Goal: Navigation & Orientation: Find specific page/section

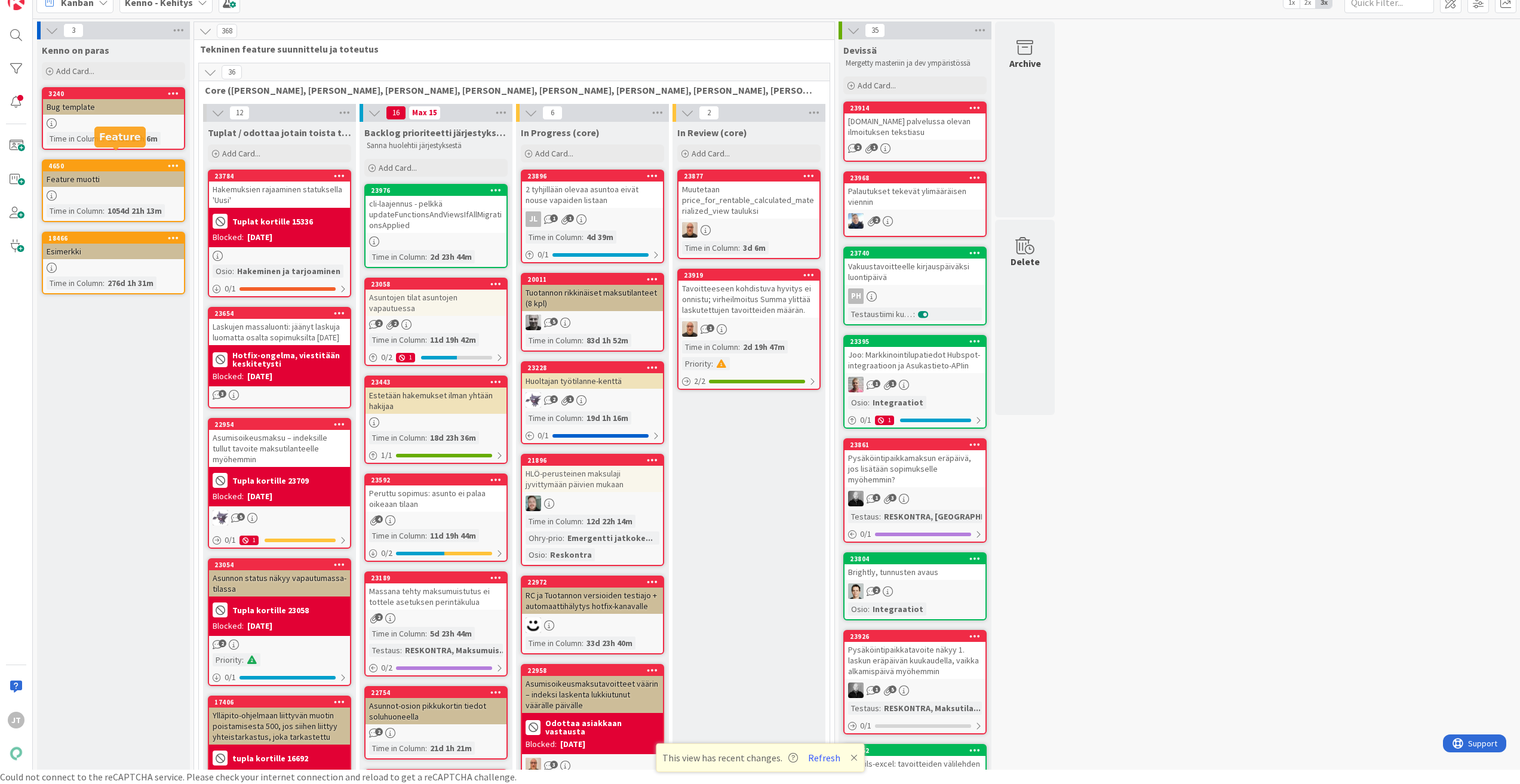
scroll to position [25, 0]
click at [174, 9] on span "Kenno - Kehitys" at bounding box center [159, 2] width 68 height 14
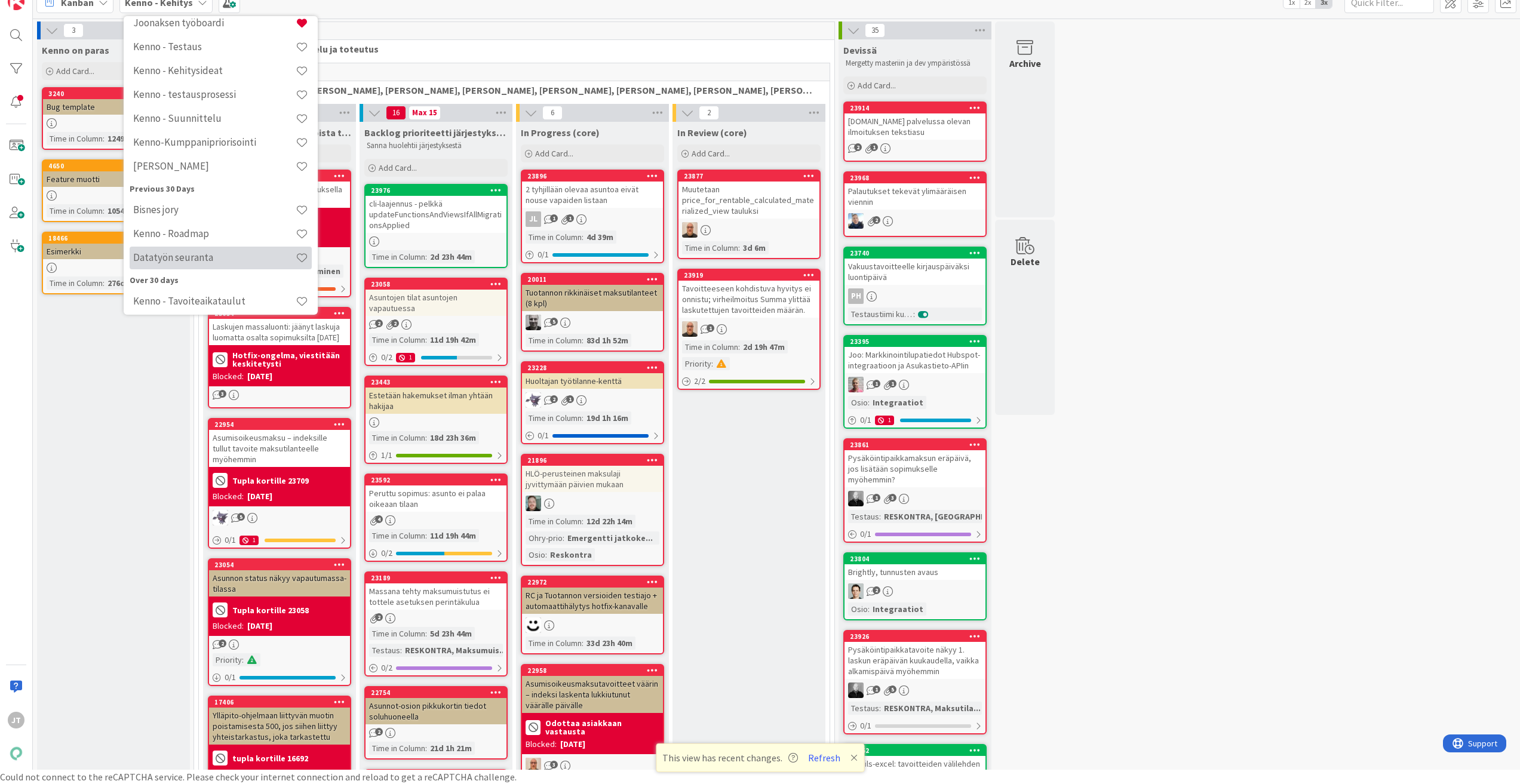
scroll to position [179, 0]
click at [188, 136] on h4 "[PERSON_NAME]" at bounding box center [214, 136] width 163 height 12
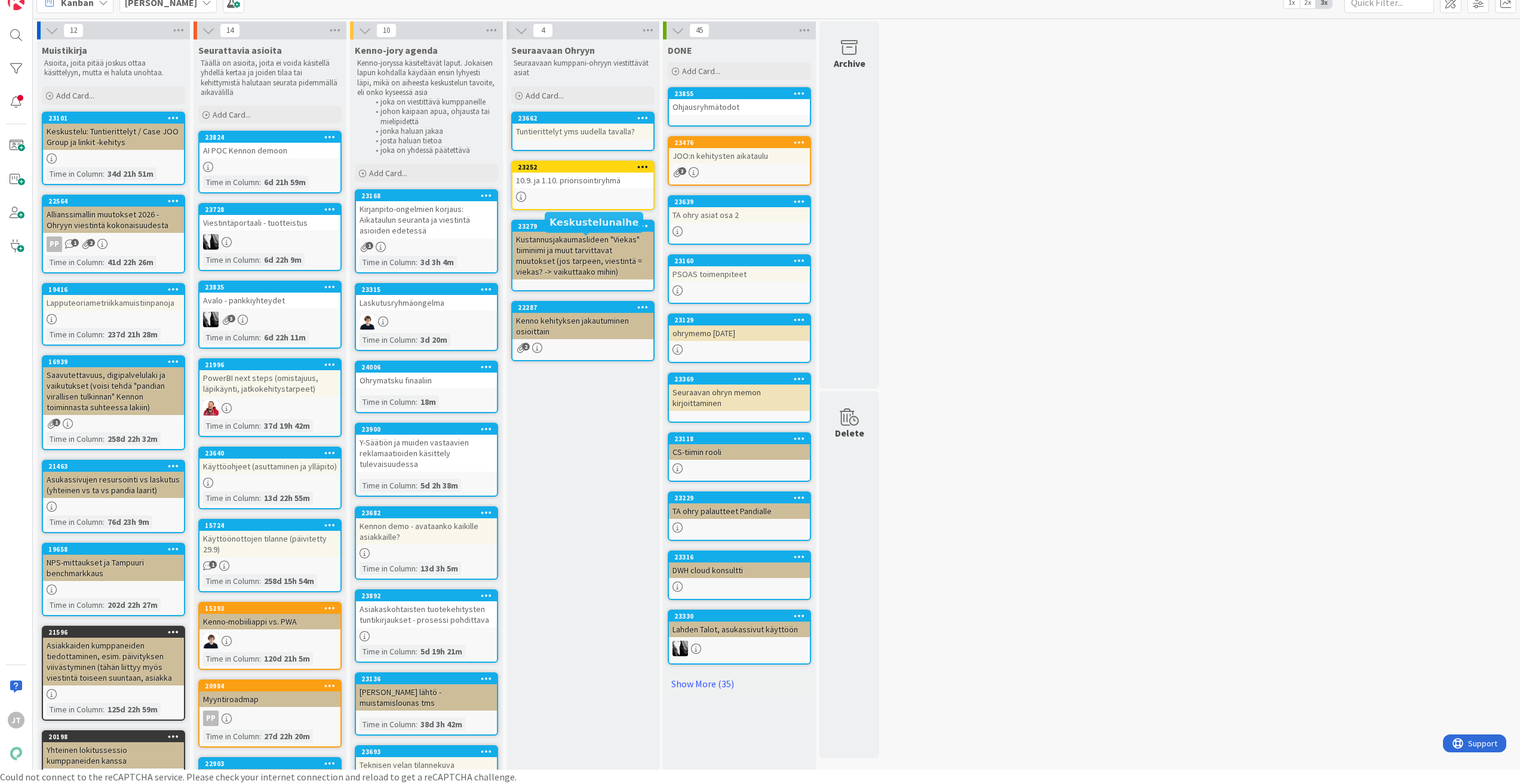
click at [593, 182] on div "10.9. ja 1.10. priorisointiryhmä" at bounding box center [583, 180] width 141 height 15
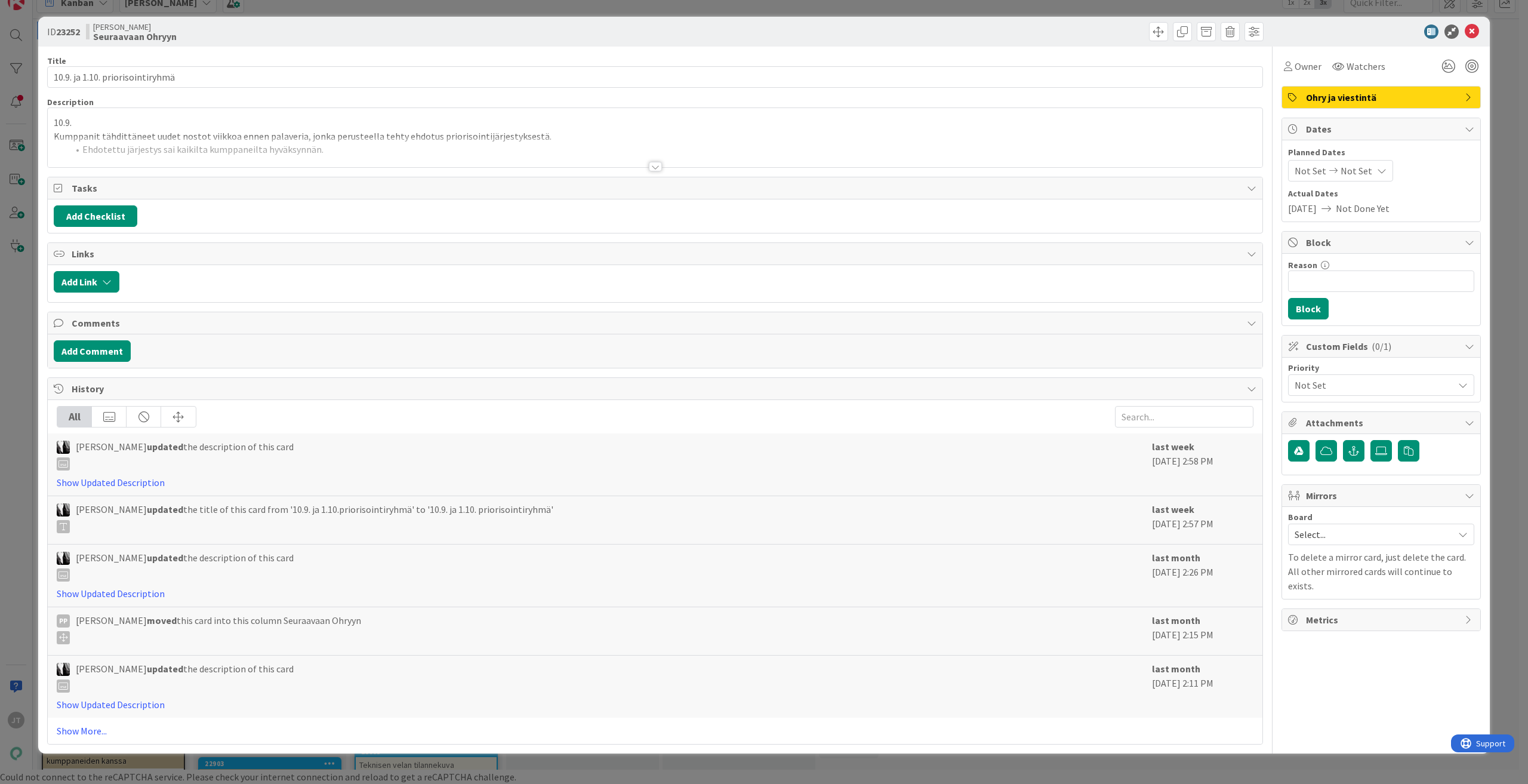
click at [653, 163] on div at bounding box center [656, 167] width 13 height 9
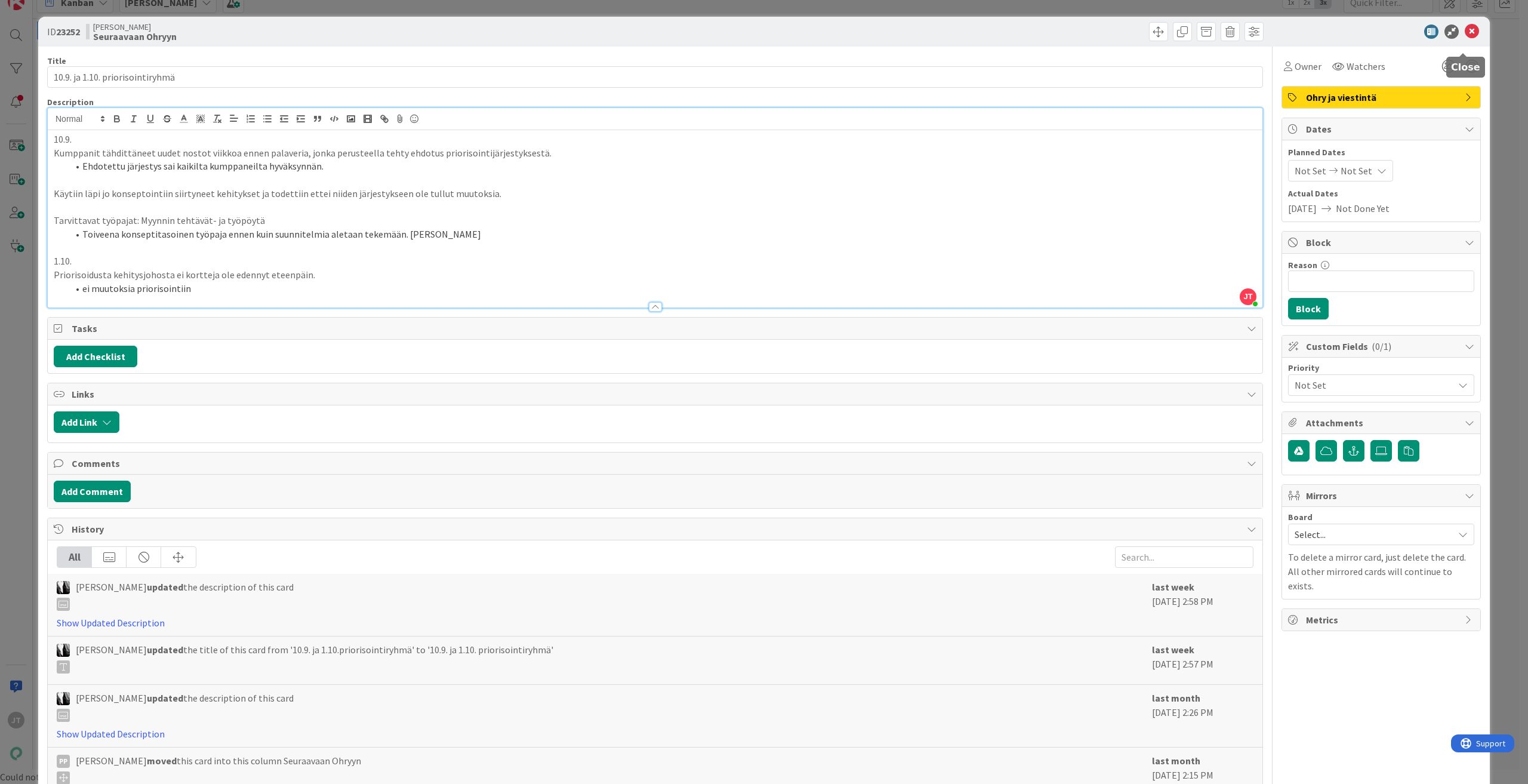
click at [1465, 32] on icon at bounding box center [1472, 31] width 14 height 14
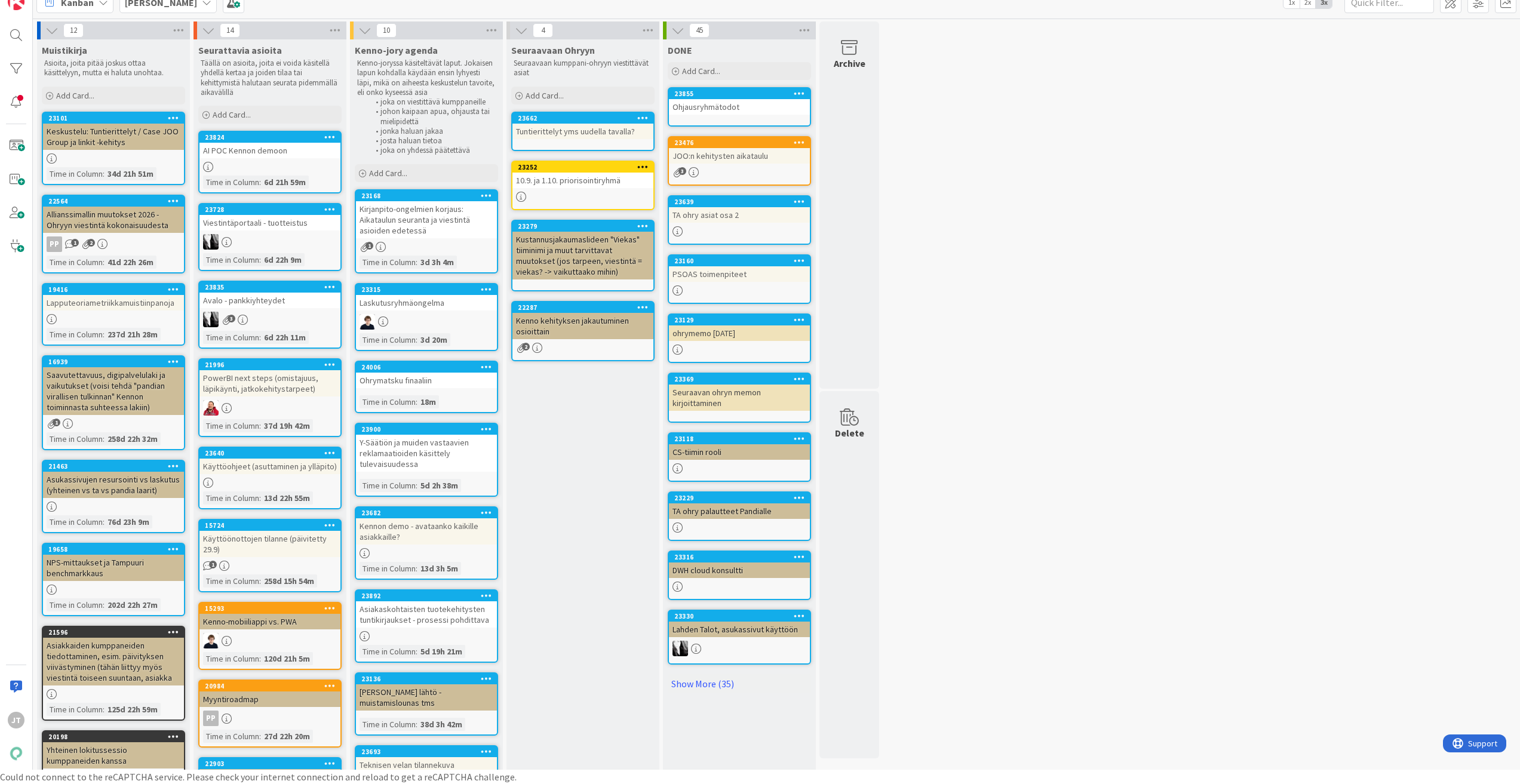
click at [598, 131] on div "Tuntierittelyt yms uudella tavalla?" at bounding box center [583, 131] width 141 height 15
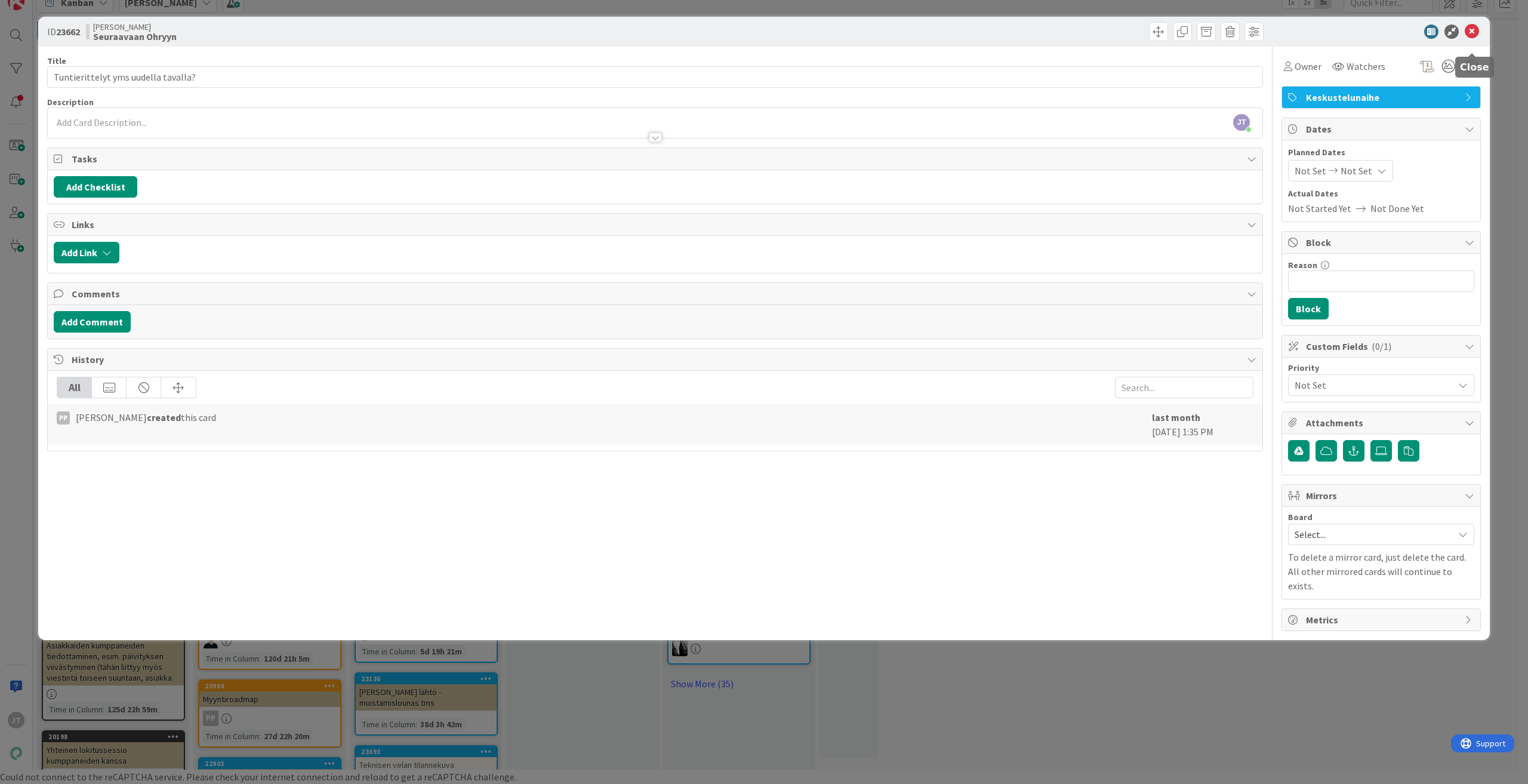
click at [1472, 26] on icon at bounding box center [1472, 31] width 14 height 14
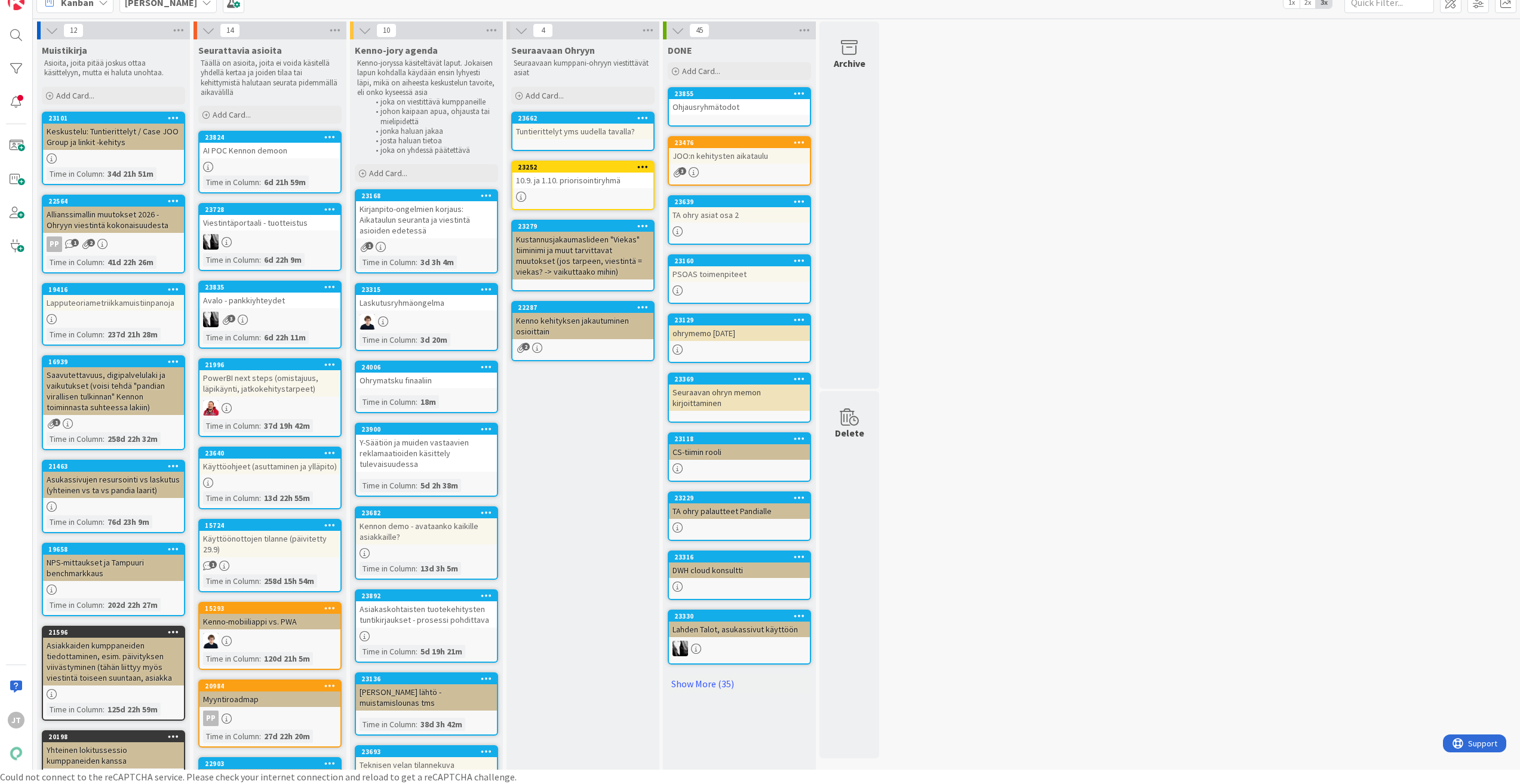
click at [620, 259] on div "Kustannusjakaumaslideen "Viekas" tiiminimi ja muut tarvittavat muutokset (jos t…" at bounding box center [583, 255] width 141 height 47
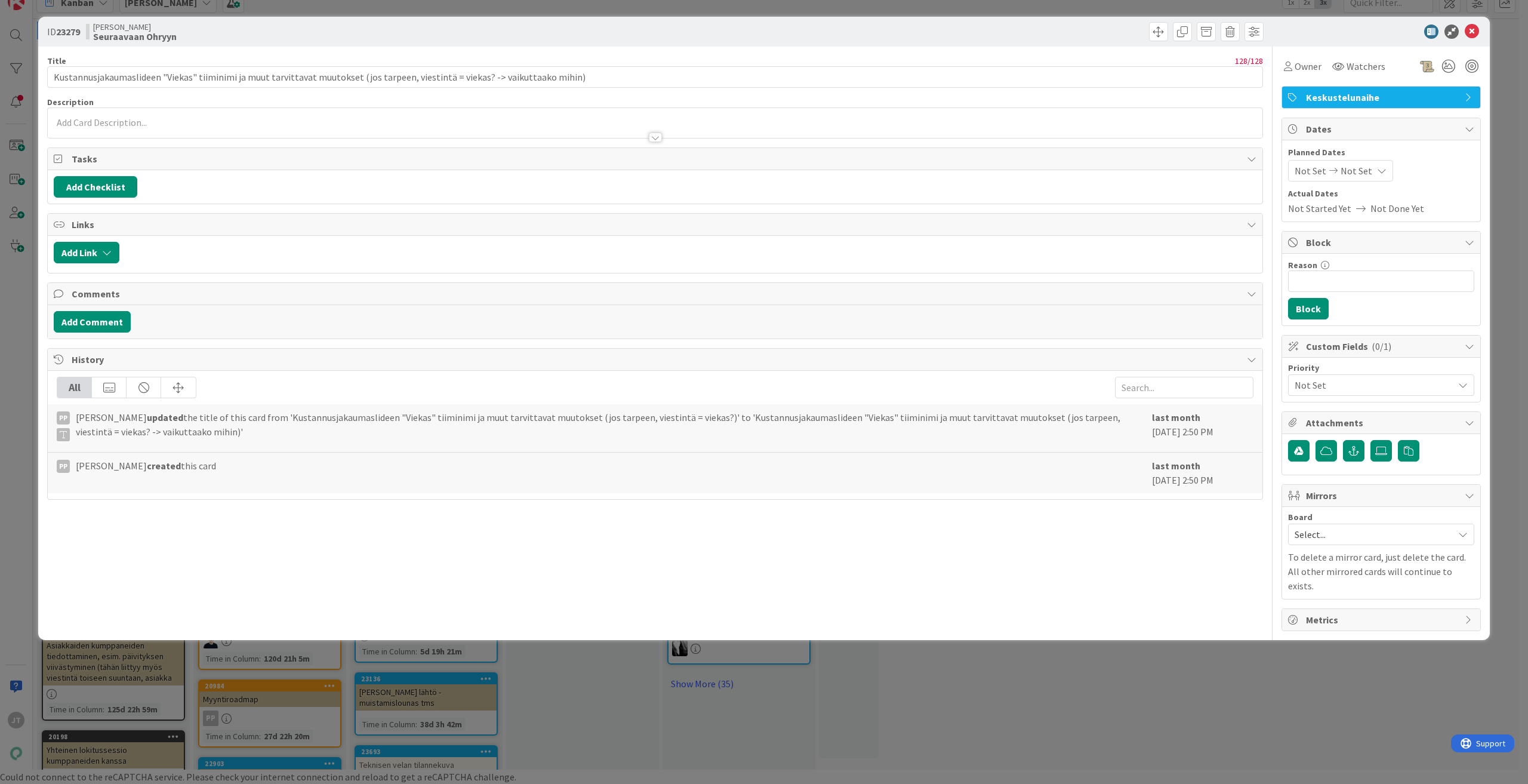
click at [1476, 30] on icon at bounding box center [1472, 31] width 14 height 14
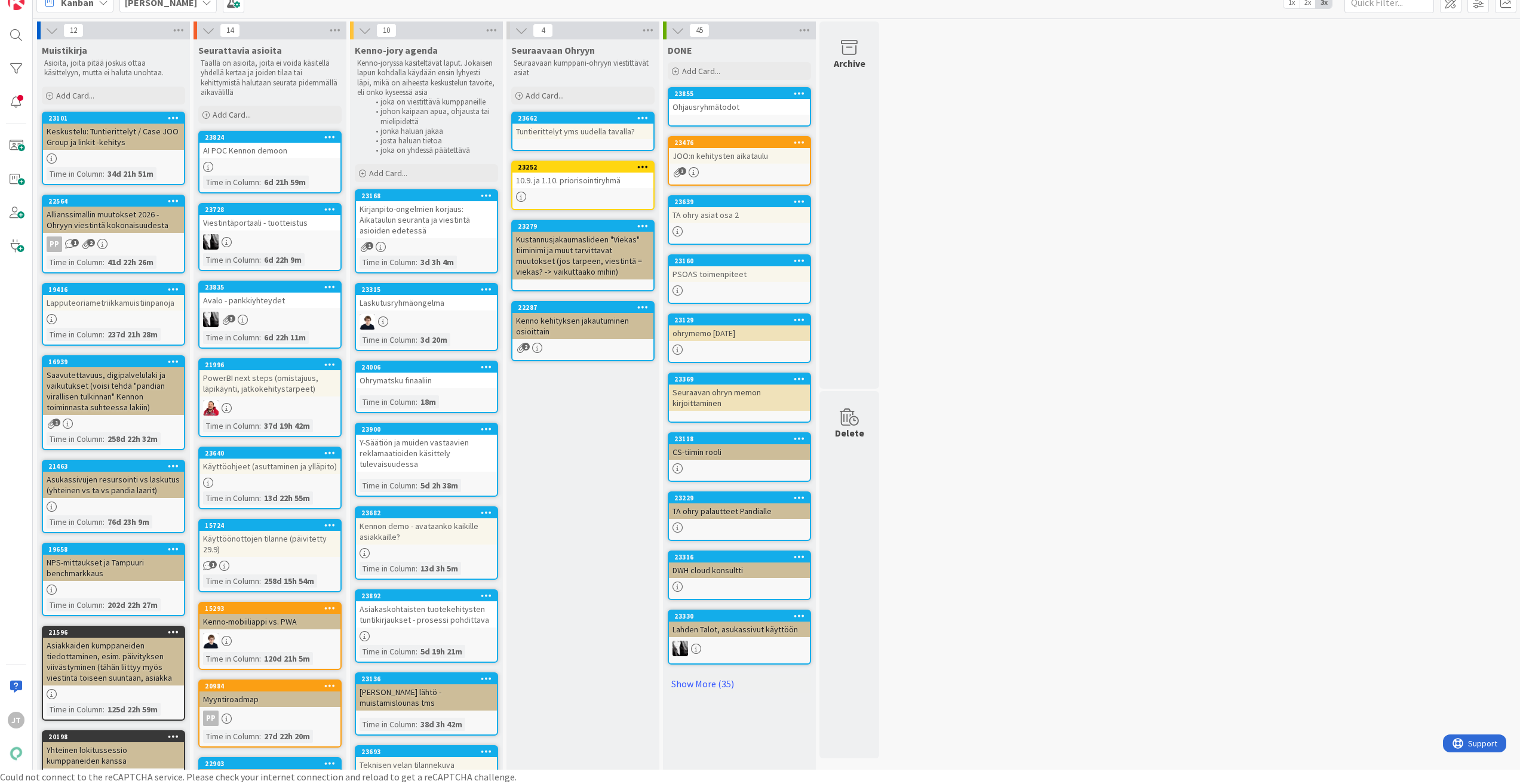
click at [446, 387] on div "Ohrymatsku finaaliin" at bounding box center [426, 380] width 141 height 15
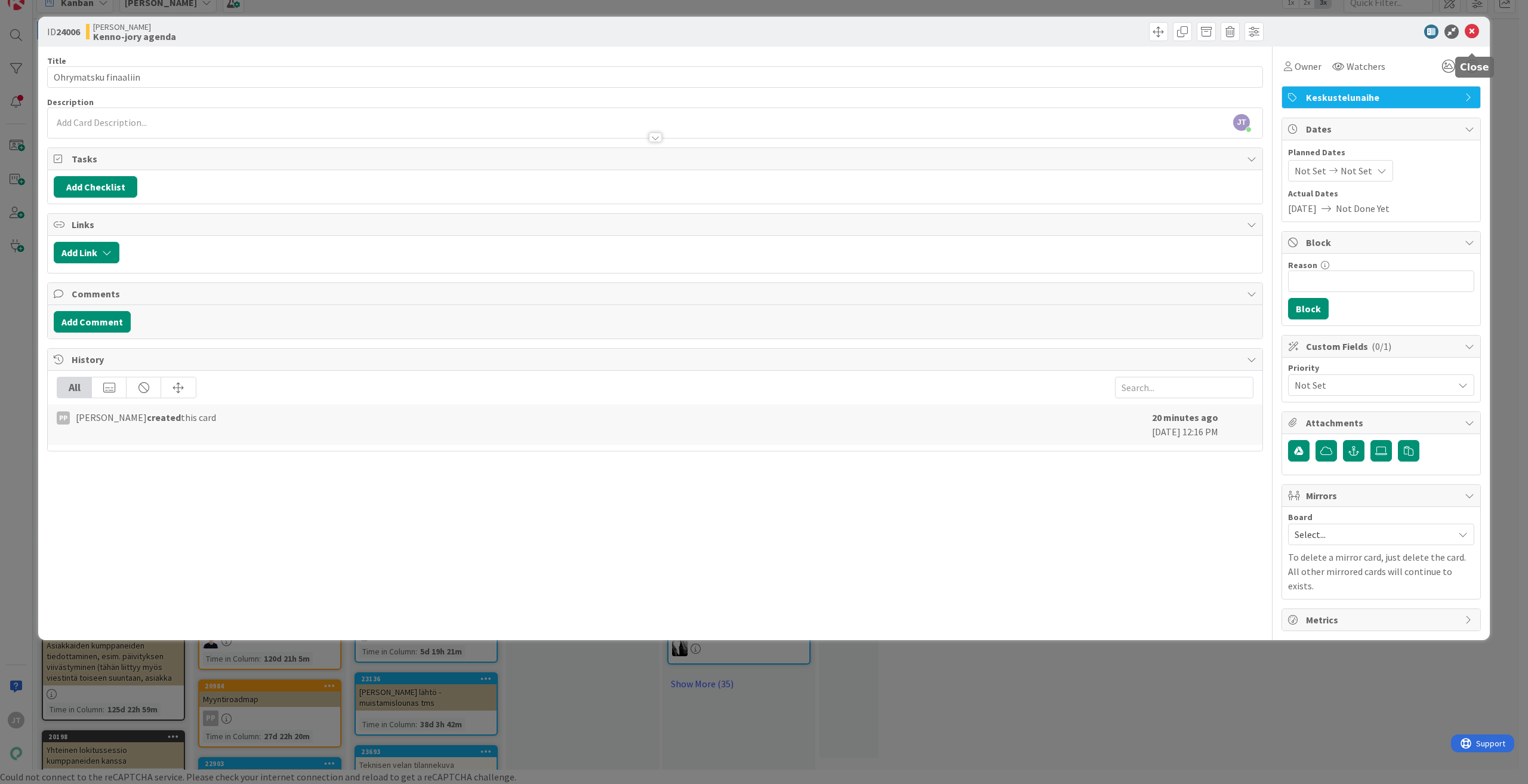
click at [1472, 31] on icon at bounding box center [1472, 31] width 14 height 14
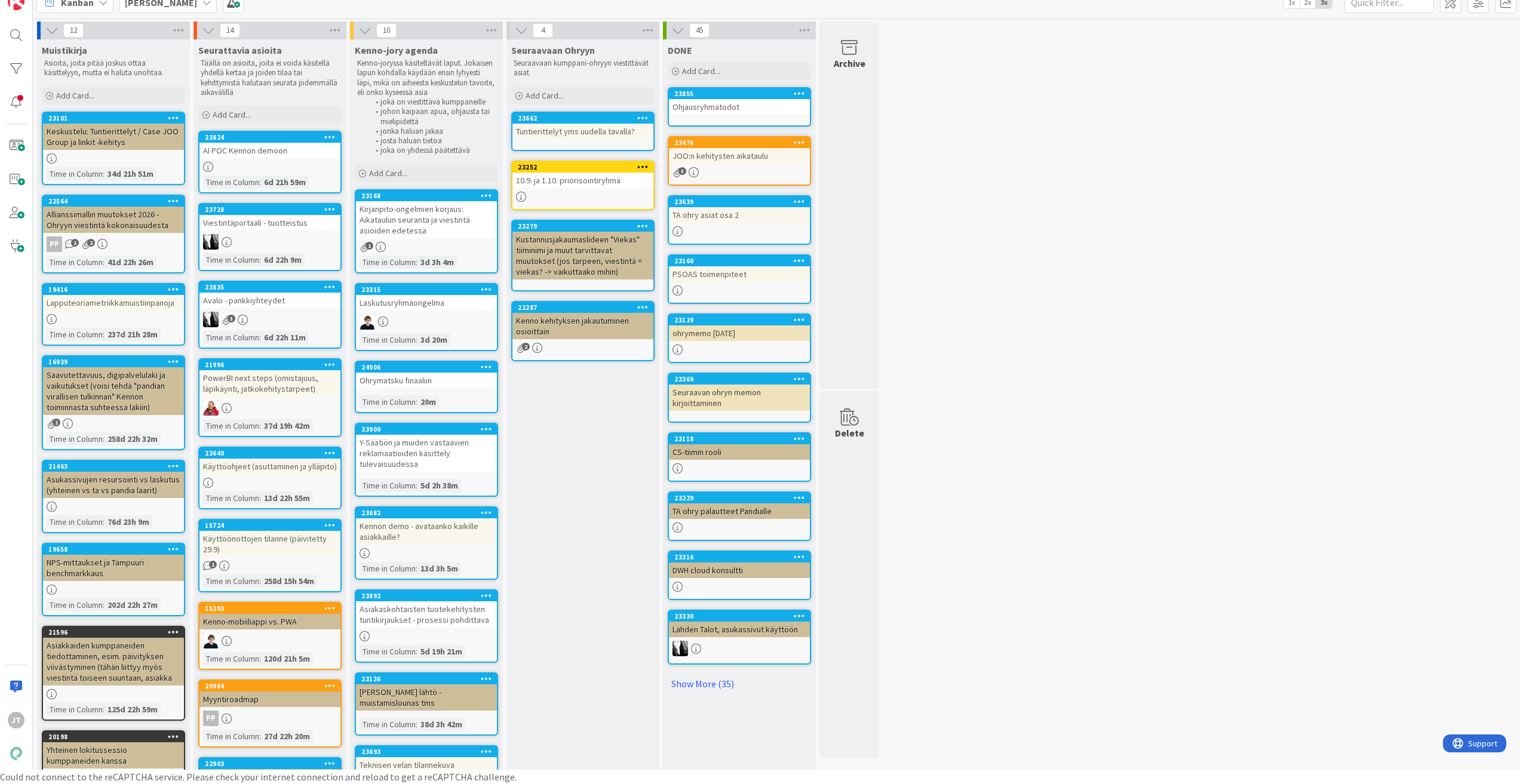
click at [435, 458] on div "Y-Säätiön ja muiden vastaavien reklamaatioiden käsittely tulevaisuudessa" at bounding box center [426, 453] width 141 height 37
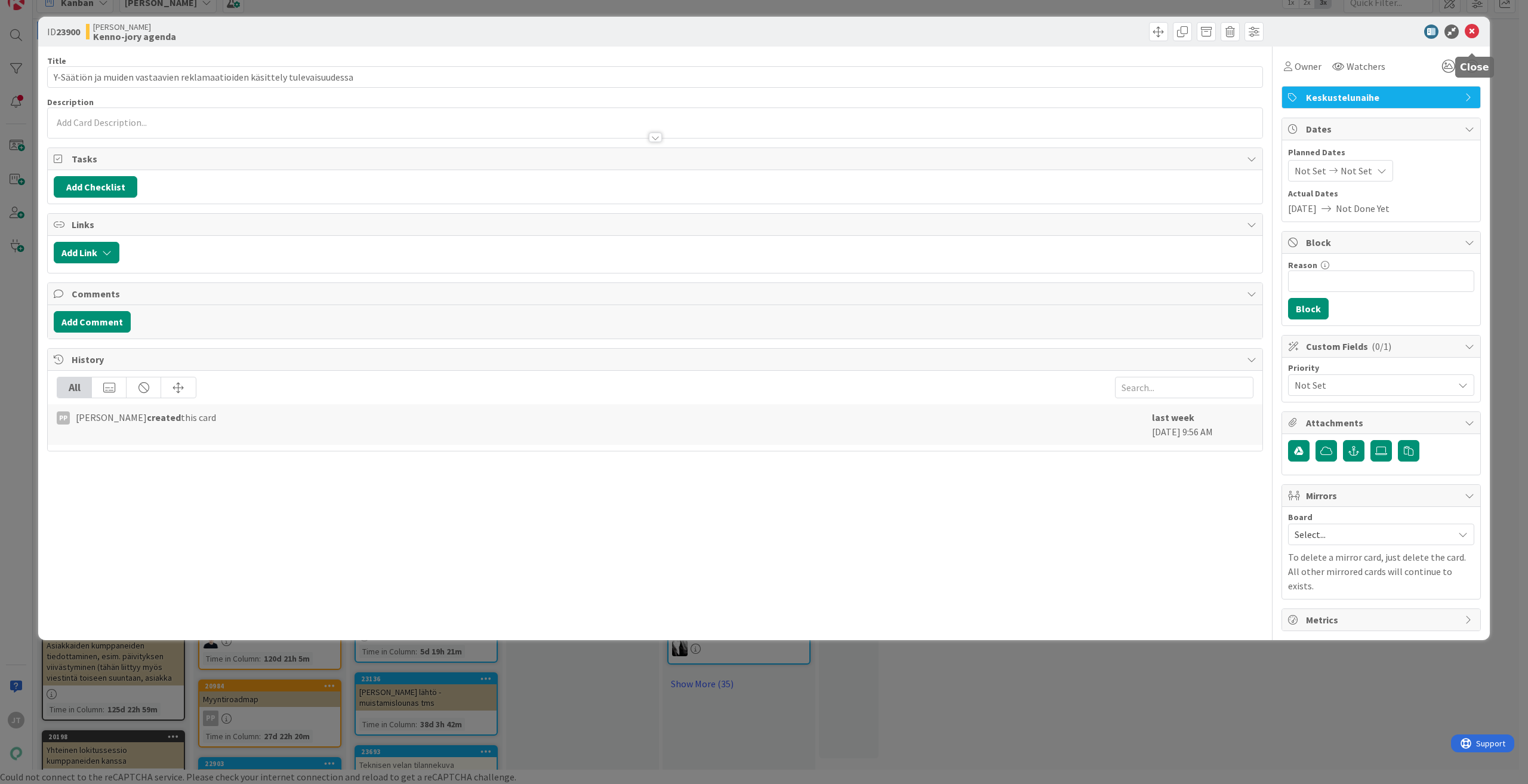
click at [1470, 31] on icon at bounding box center [1472, 31] width 14 height 14
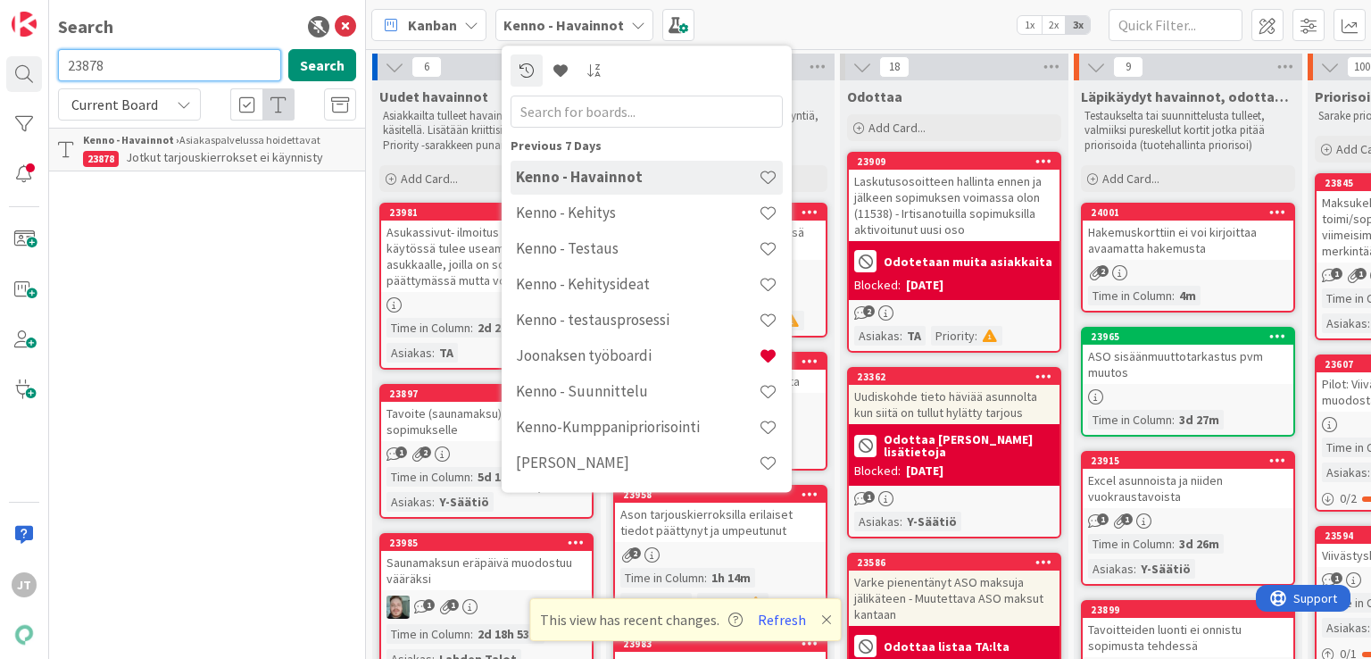
click at [148, 70] on input "23878" at bounding box center [169, 65] width 223 height 32
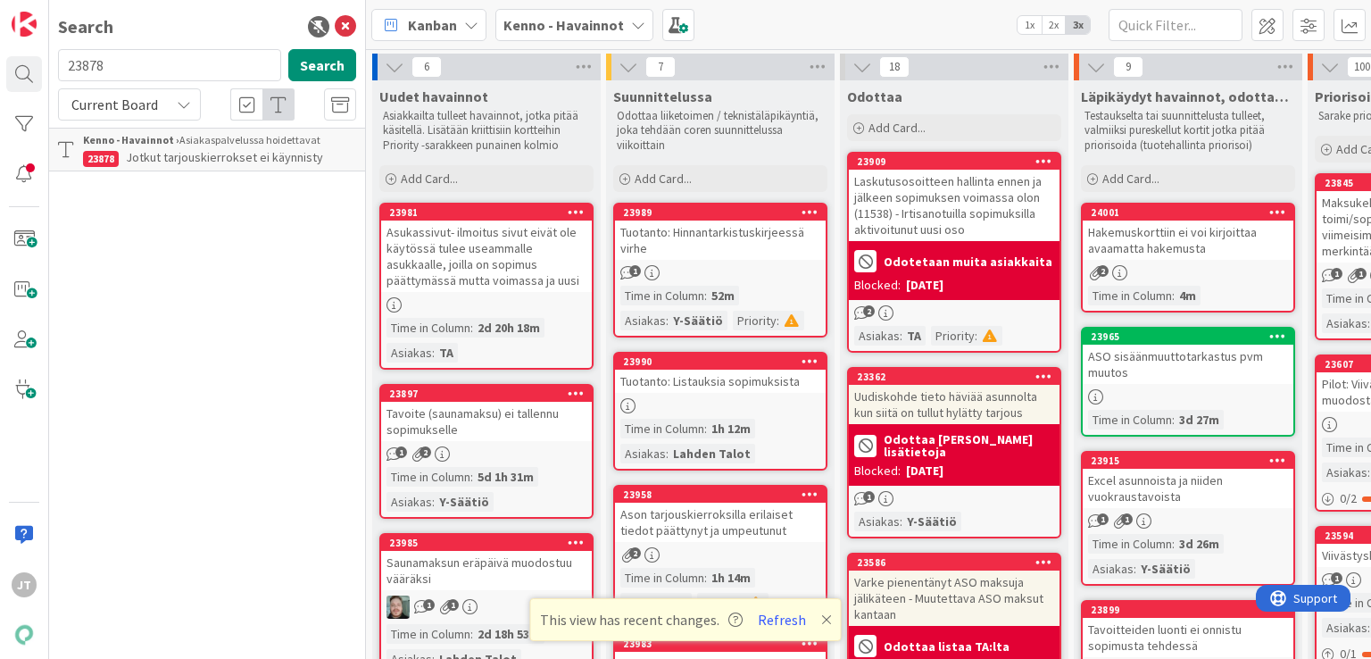
click at [560, 29] on b "Kenno - Havainnot" at bounding box center [563, 25] width 120 height 18
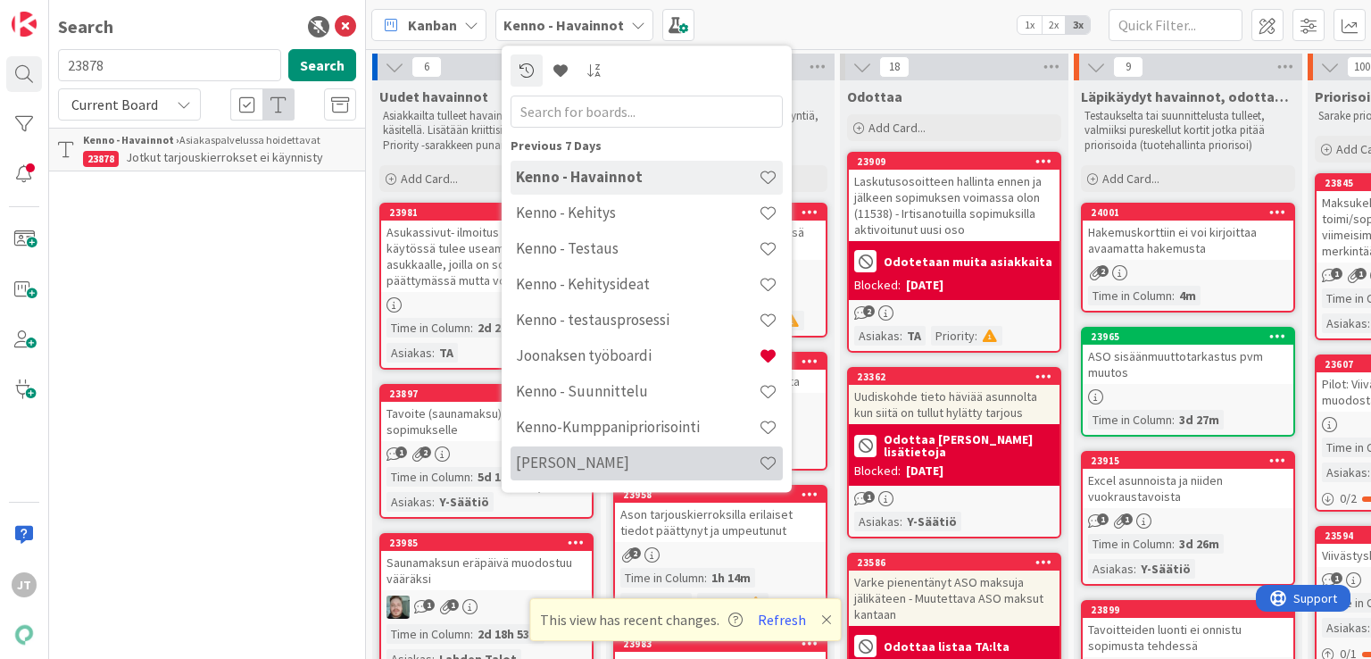
click at [557, 455] on h4 "[PERSON_NAME]" at bounding box center [637, 463] width 243 height 18
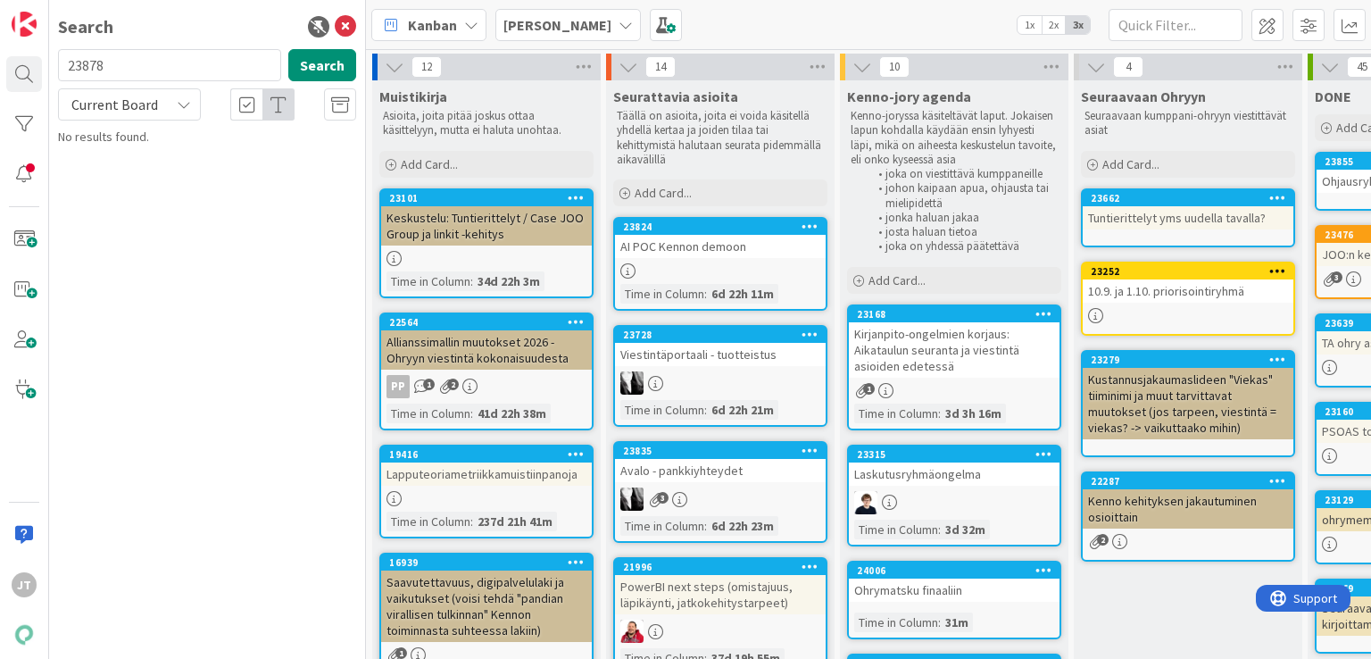
click at [943, 392] on div "1" at bounding box center [954, 390] width 211 height 15
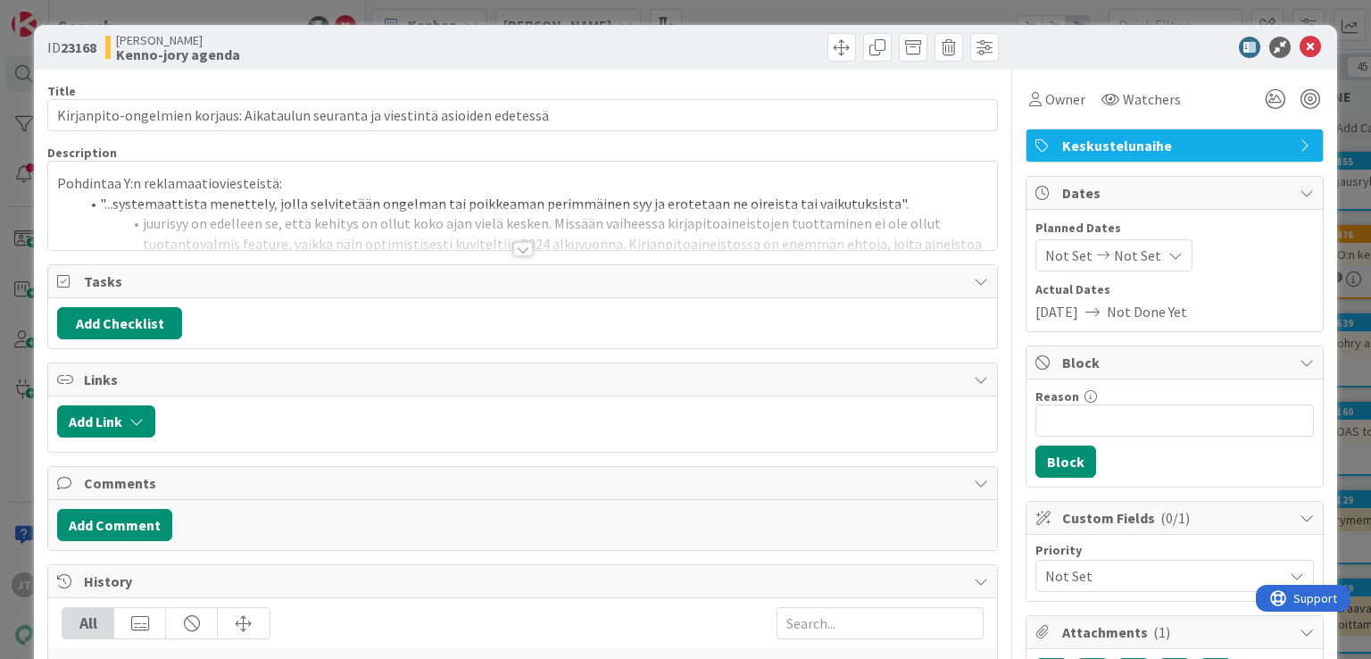
click at [513, 251] on div at bounding box center [523, 249] width 20 height 14
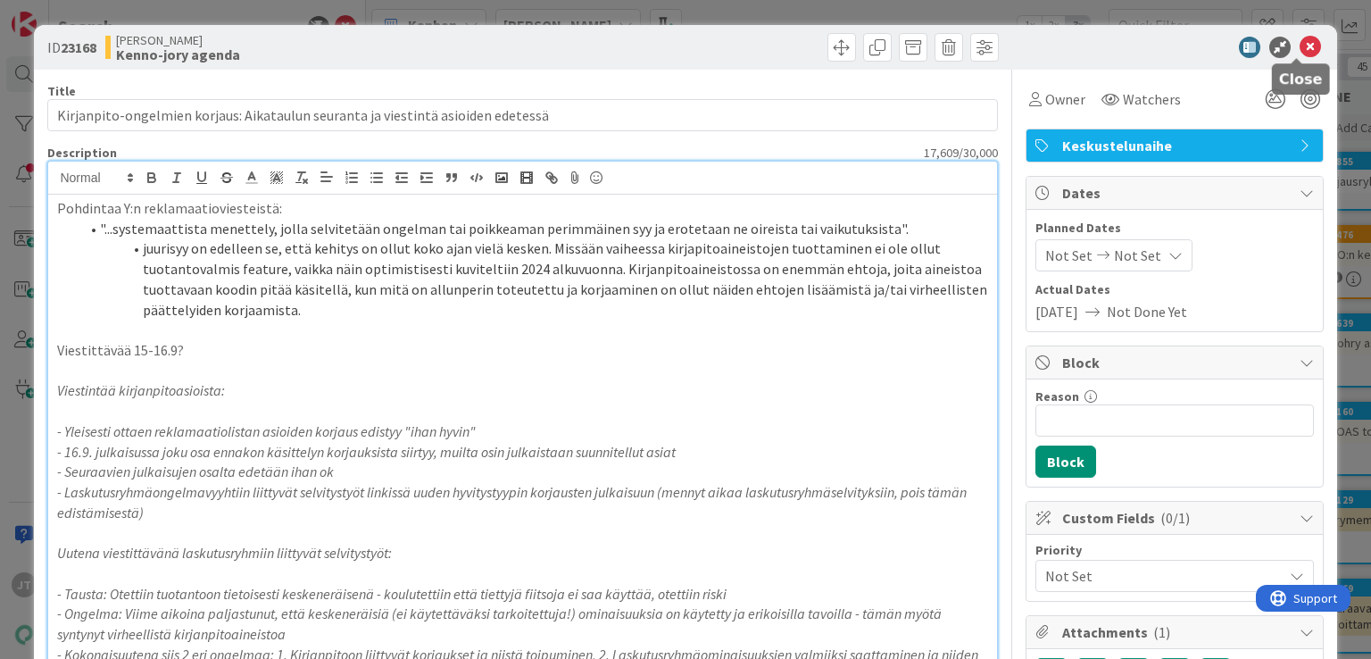
click at [1299, 49] on icon at bounding box center [1309, 47] width 21 height 21
